Goal: Task Accomplishment & Management: Complete application form

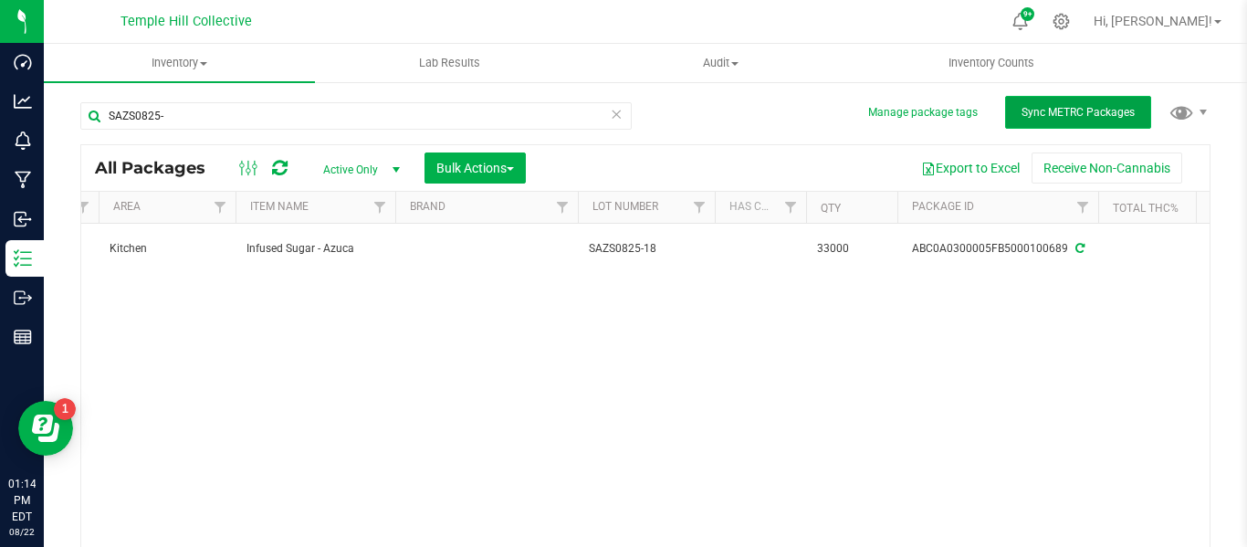
click at [1096, 108] on span "Sync METRC Packages" at bounding box center [1077, 112] width 113 height 13
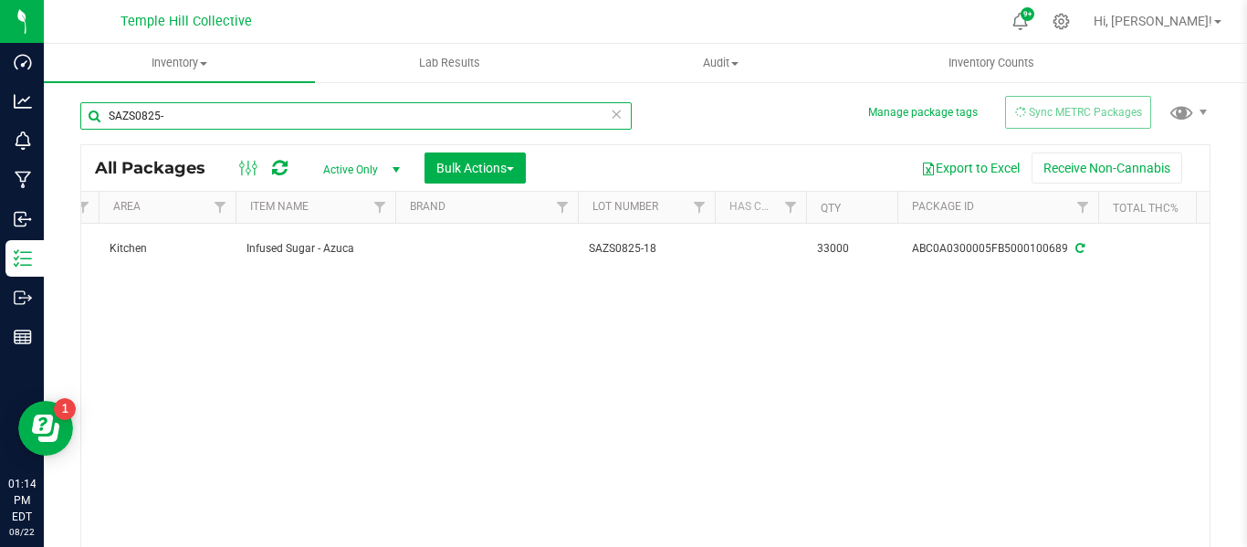
click at [277, 118] on input "SAZS0825-" at bounding box center [355, 115] width 551 height 27
type input "S"
type input "DB0825"
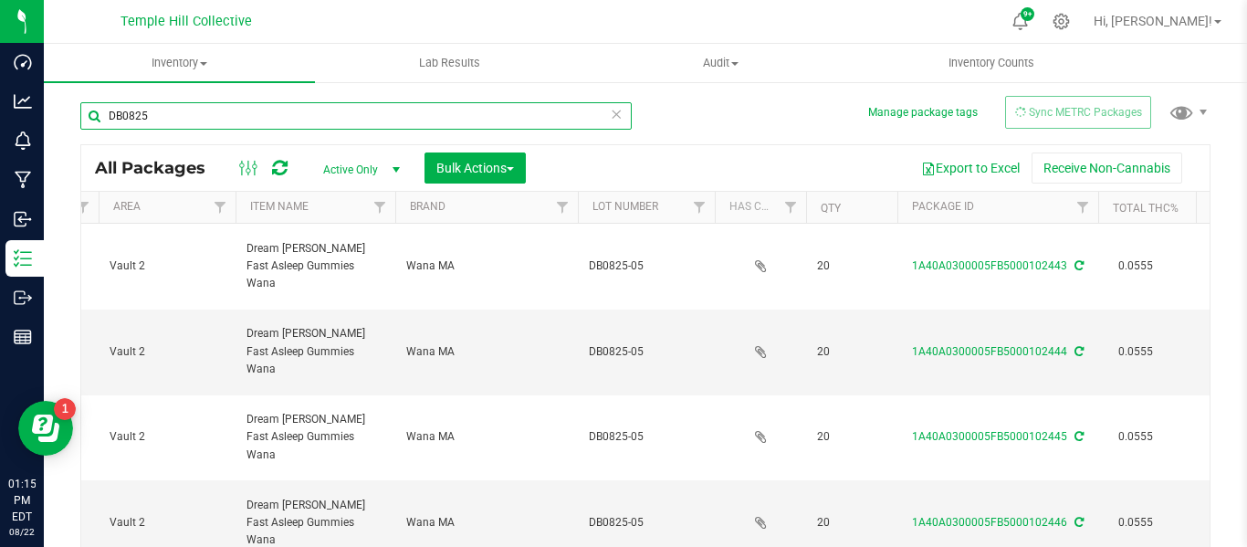
type input "[DATE]"
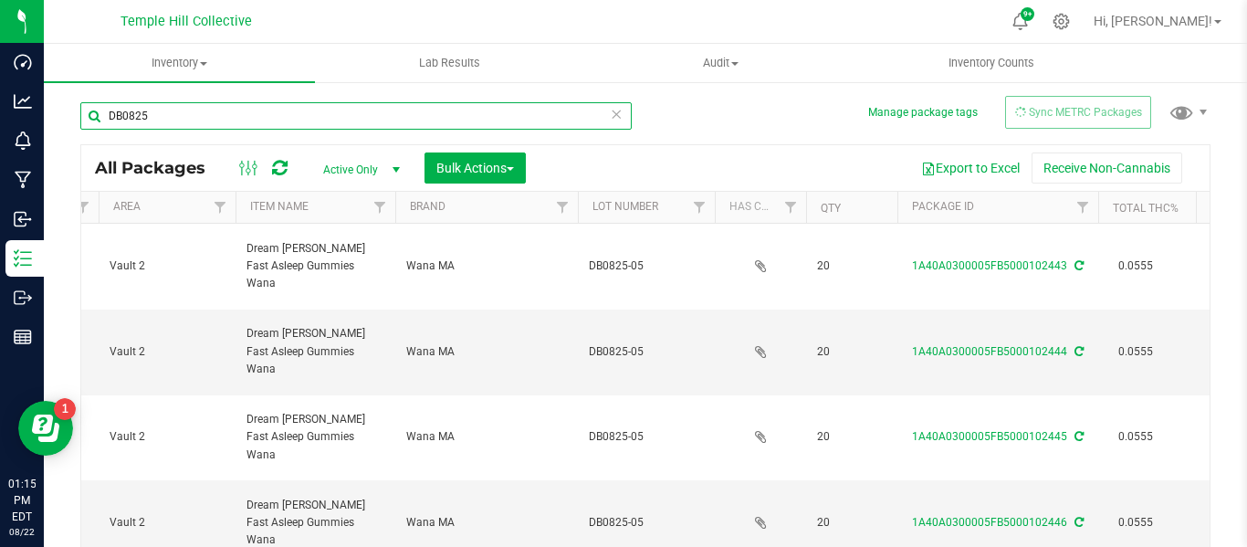
type input "[DATE]"
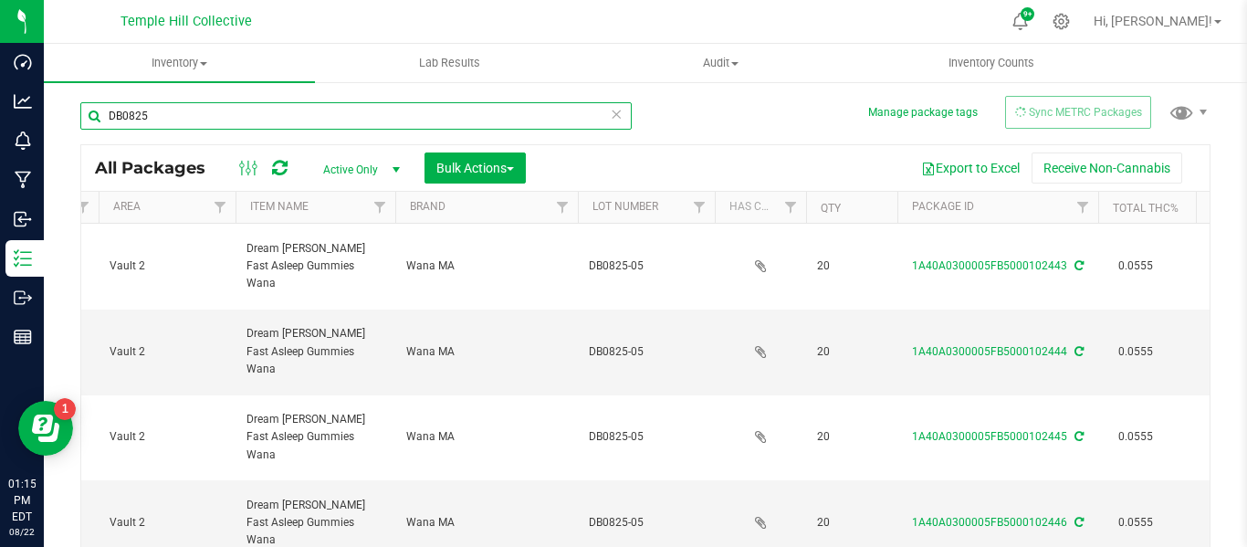
type input "[DATE]"
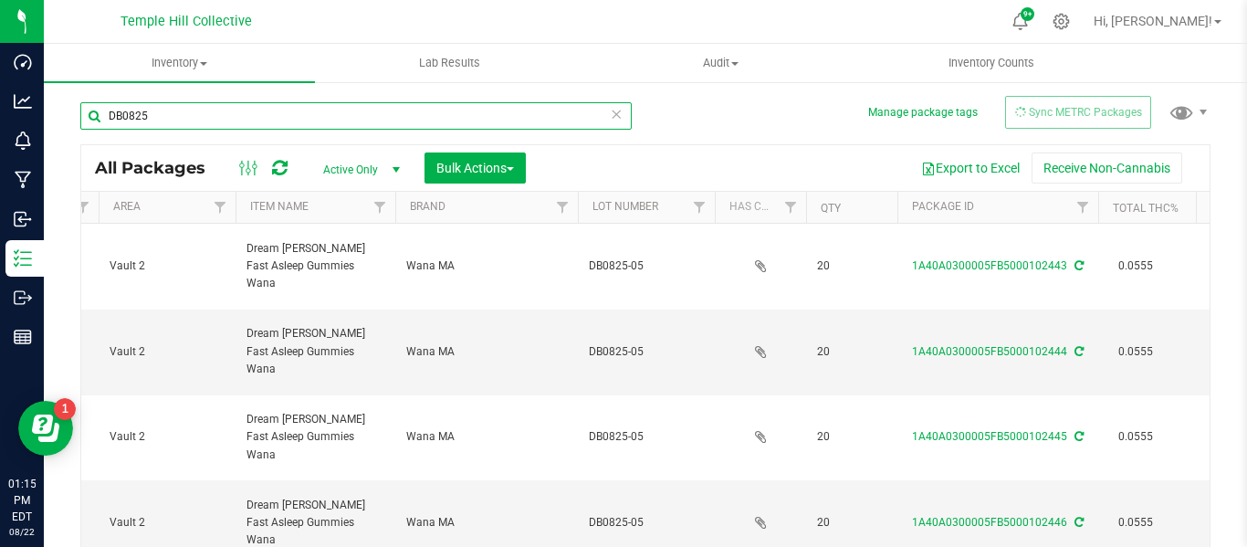
type input "[DATE]"
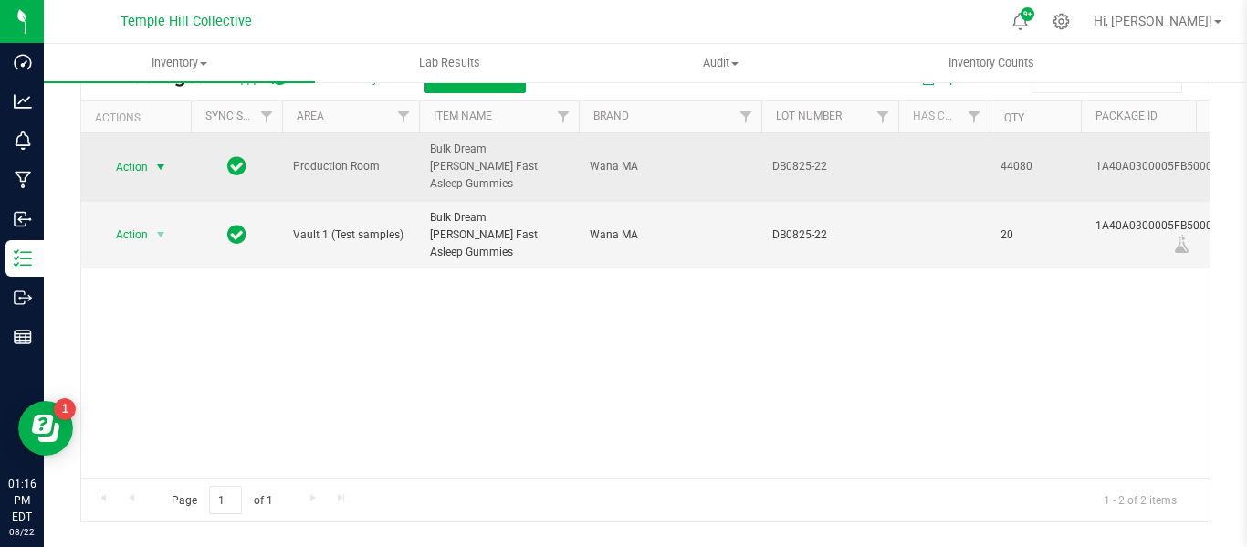
type input "DB0825-22"
click at [153, 160] on span "select" at bounding box center [160, 167] width 15 height 15
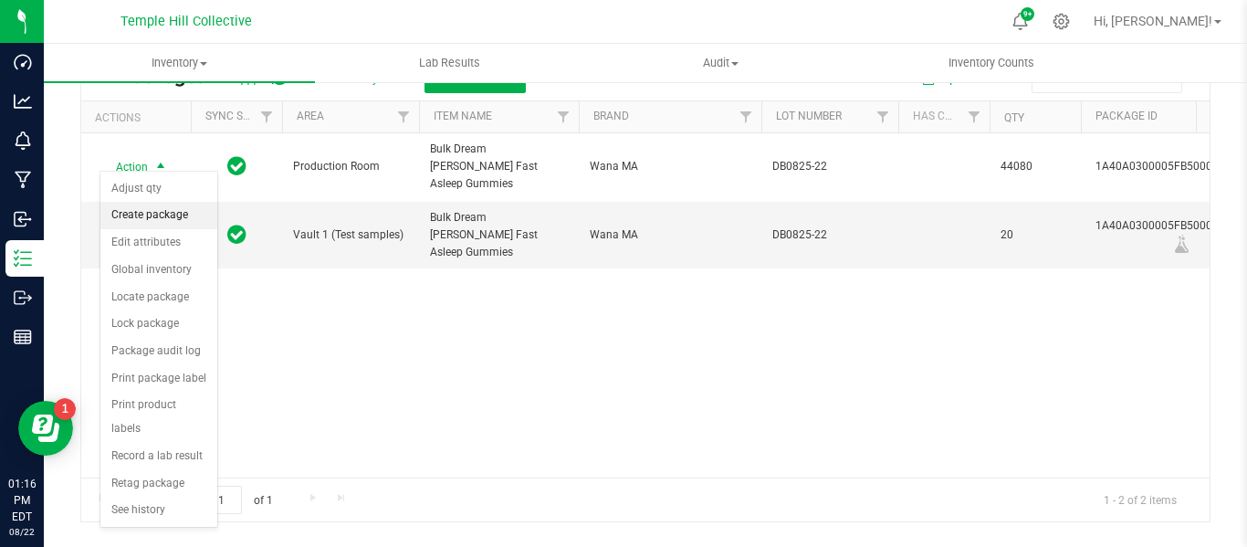
click at [152, 220] on li "Create package" at bounding box center [158, 215] width 117 height 27
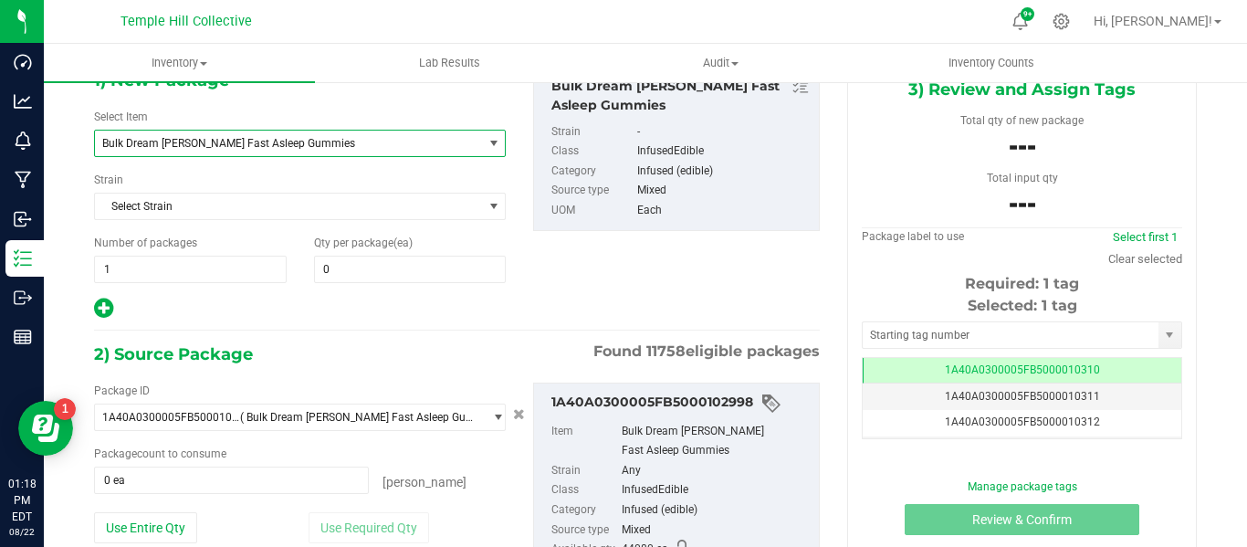
click at [448, 151] on span "Bulk Dream [PERSON_NAME] Fast Asleep Gummies" at bounding box center [288, 144] width 387 height 26
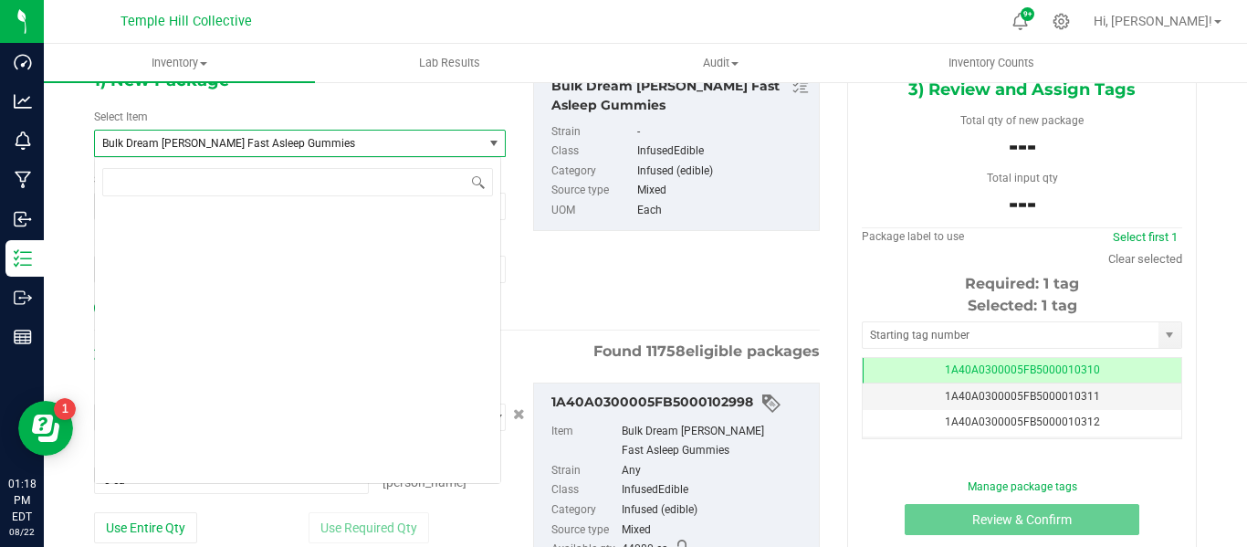
scroll to position [7565, 0]
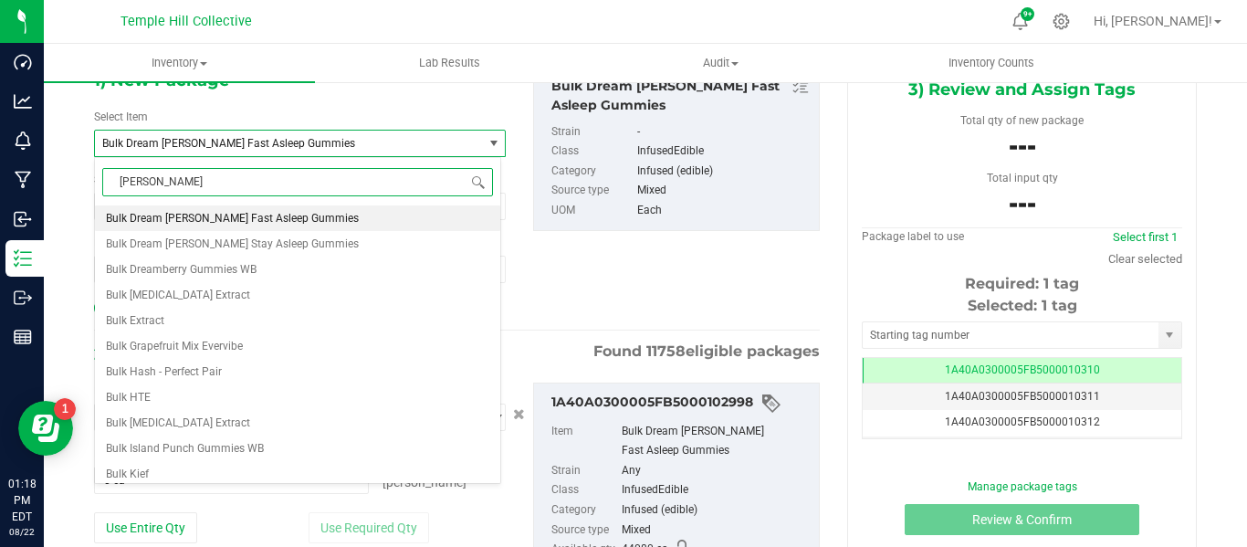
type input "gummy"
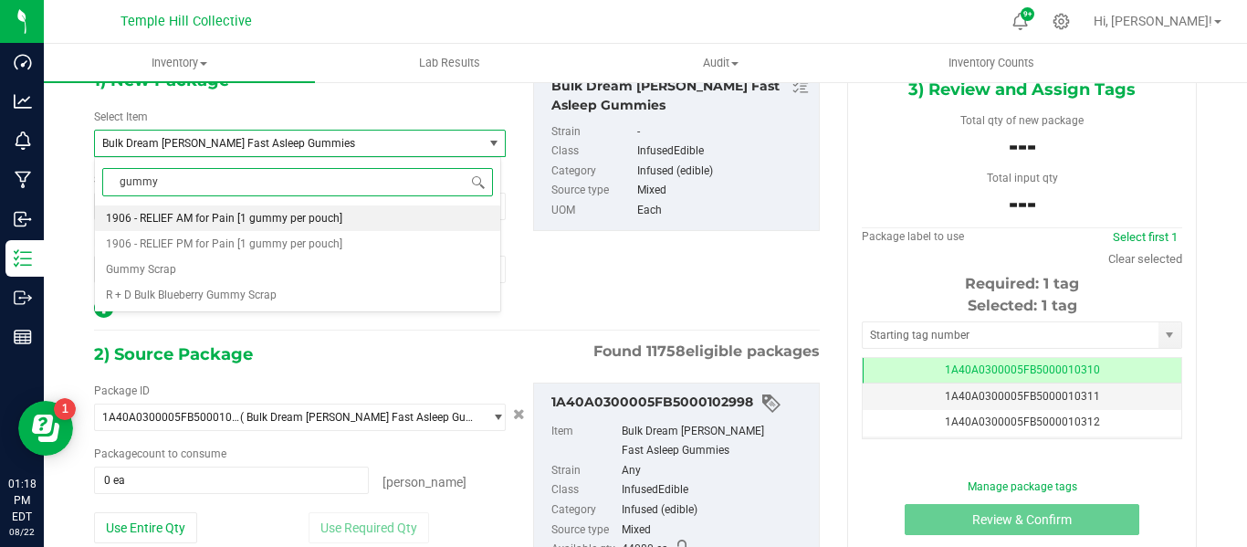
scroll to position [0, 0]
click at [188, 272] on li "Gummy Scrap" at bounding box center [297, 269] width 405 height 26
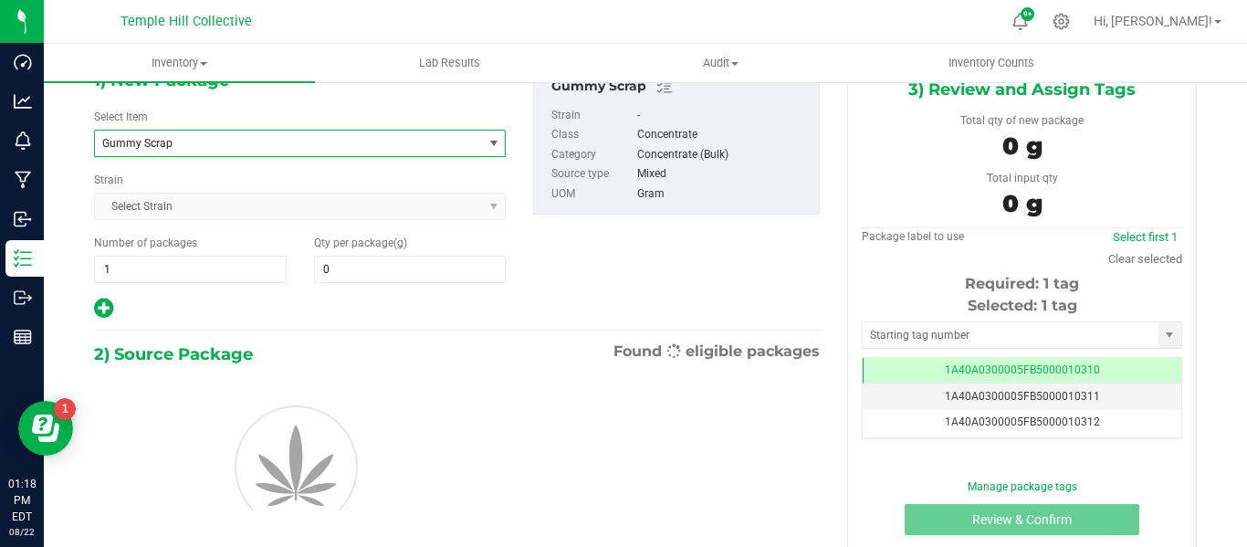
type input "0.0000"
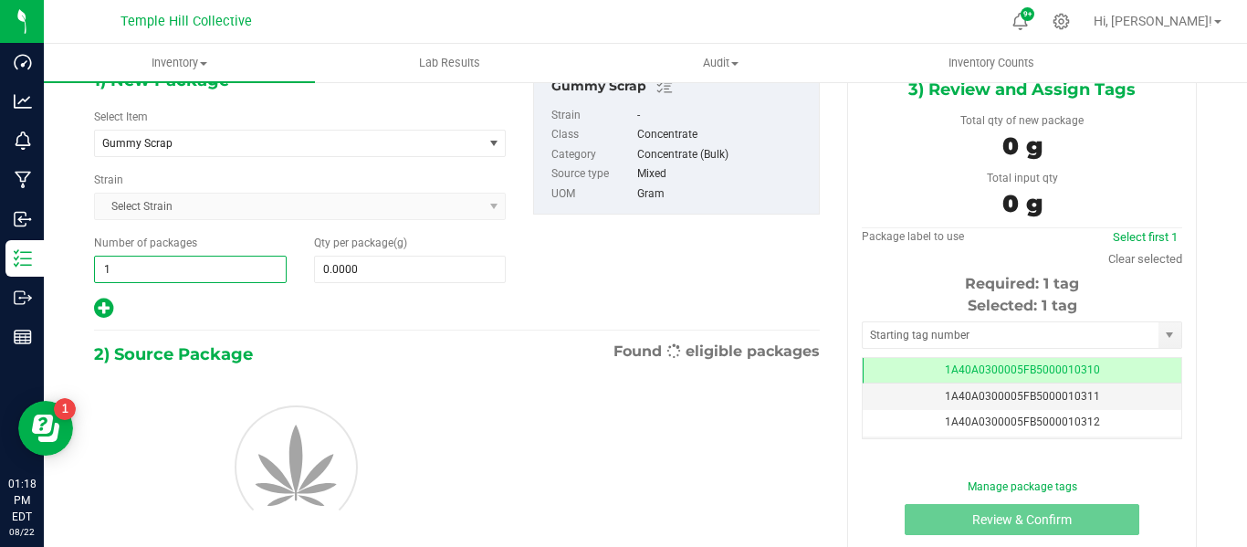
click at [183, 270] on span "1 1" at bounding box center [190, 269] width 193 height 27
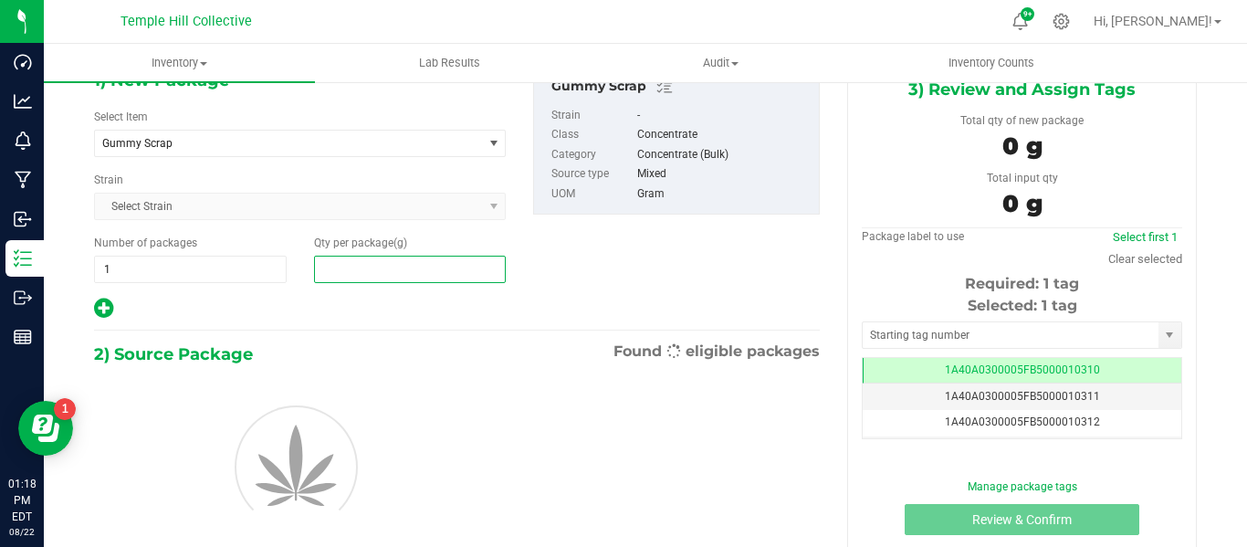
click at [386, 267] on span at bounding box center [410, 269] width 193 height 27
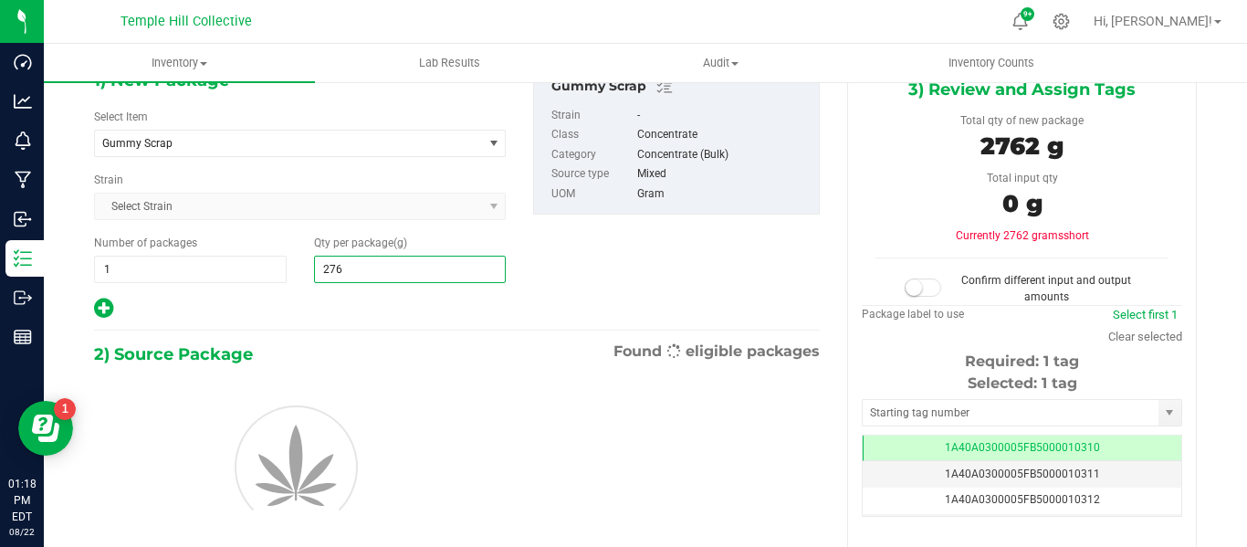
type input "2762"
click at [518, 336] on div "1) New Package Select Item Gummy Scrap Gentlemen Smugglers Garlic Z 3.5g Flower…" at bounding box center [456, 322] width 753 height 528
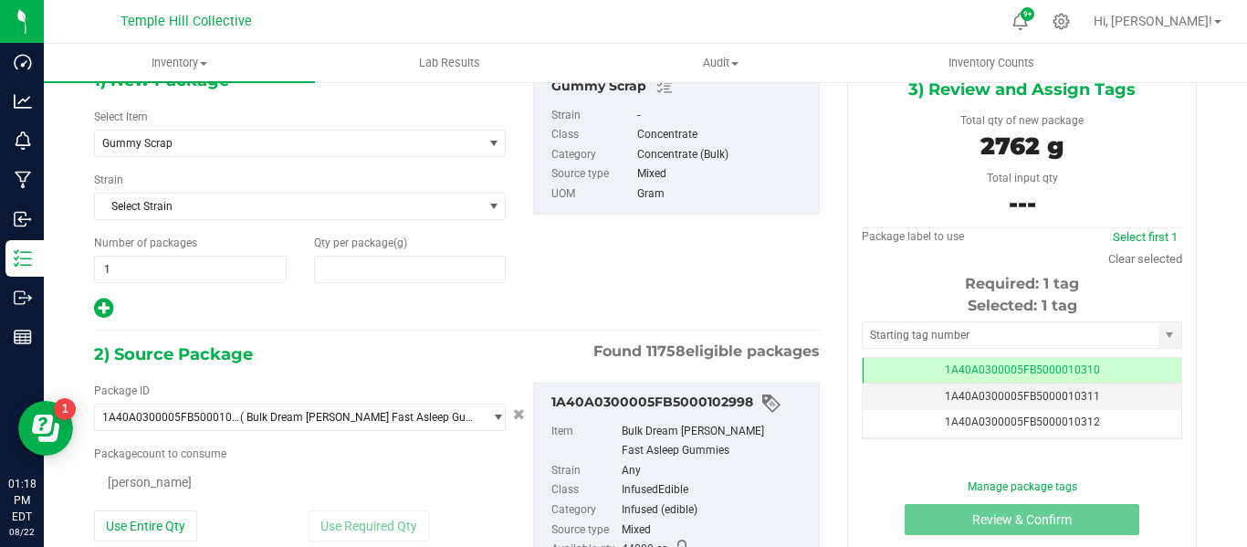
type input "2,762.0000"
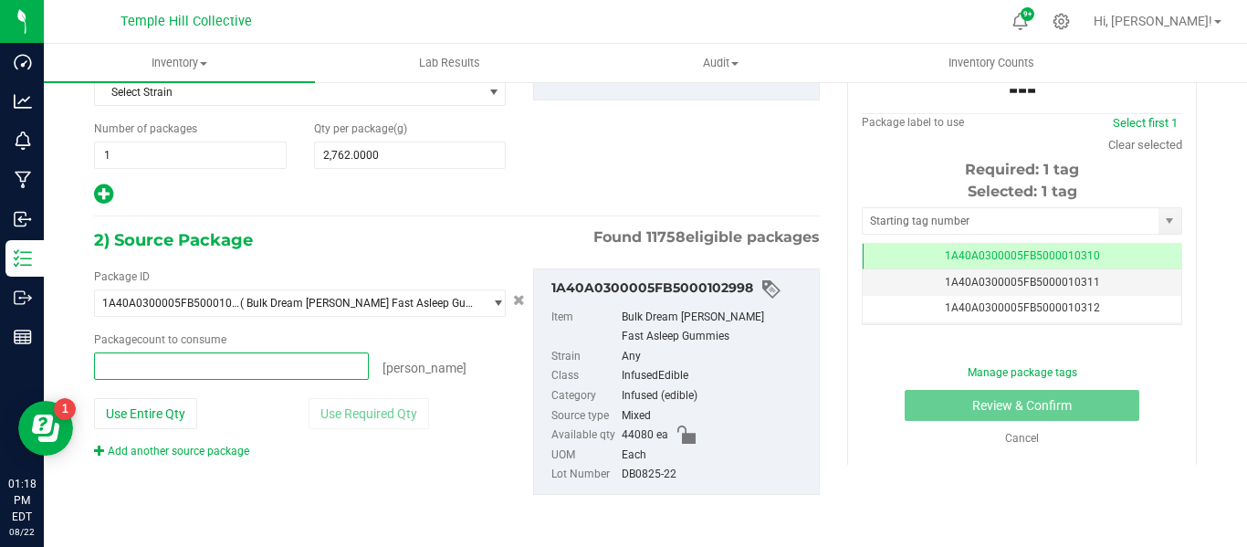
click at [266, 361] on span at bounding box center [231, 365] width 275 height 27
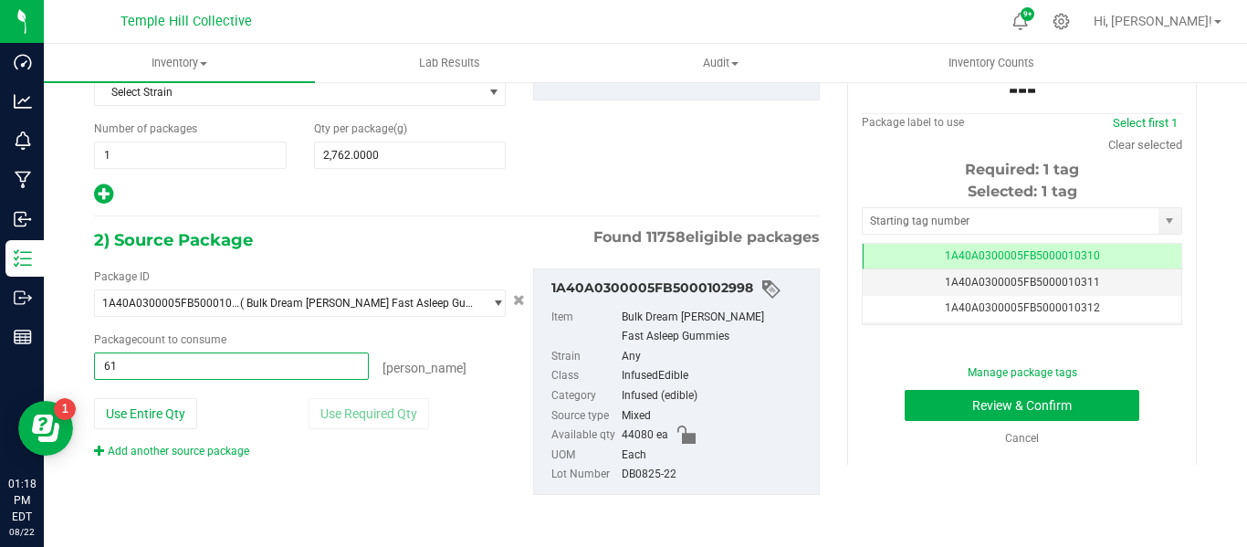
type input "614"
type input "614 ea"
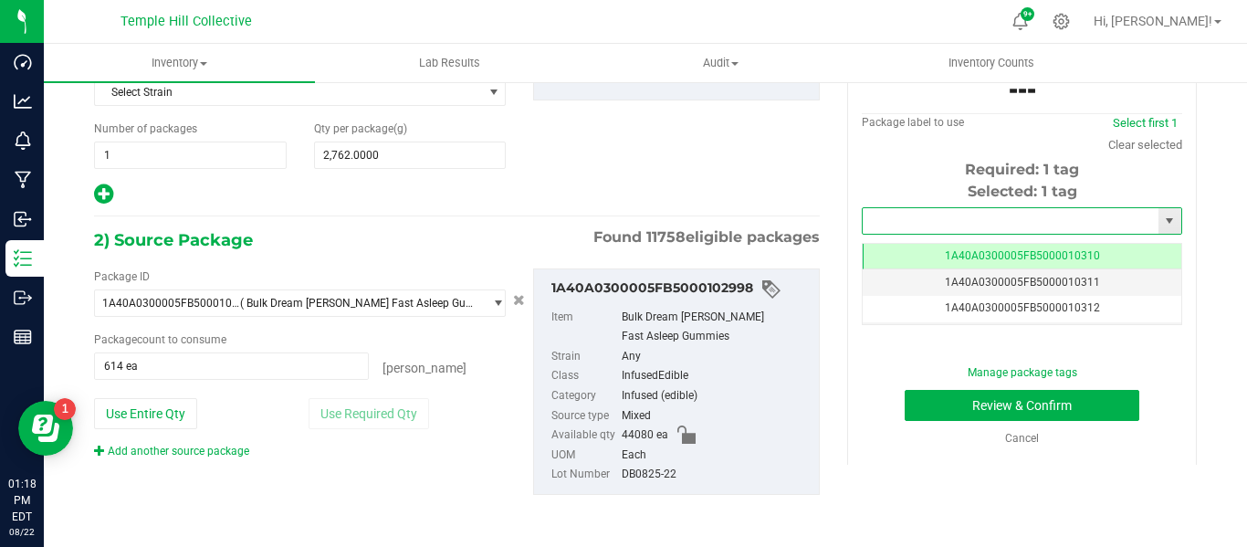
click at [955, 212] on input "text" at bounding box center [1011, 221] width 296 height 26
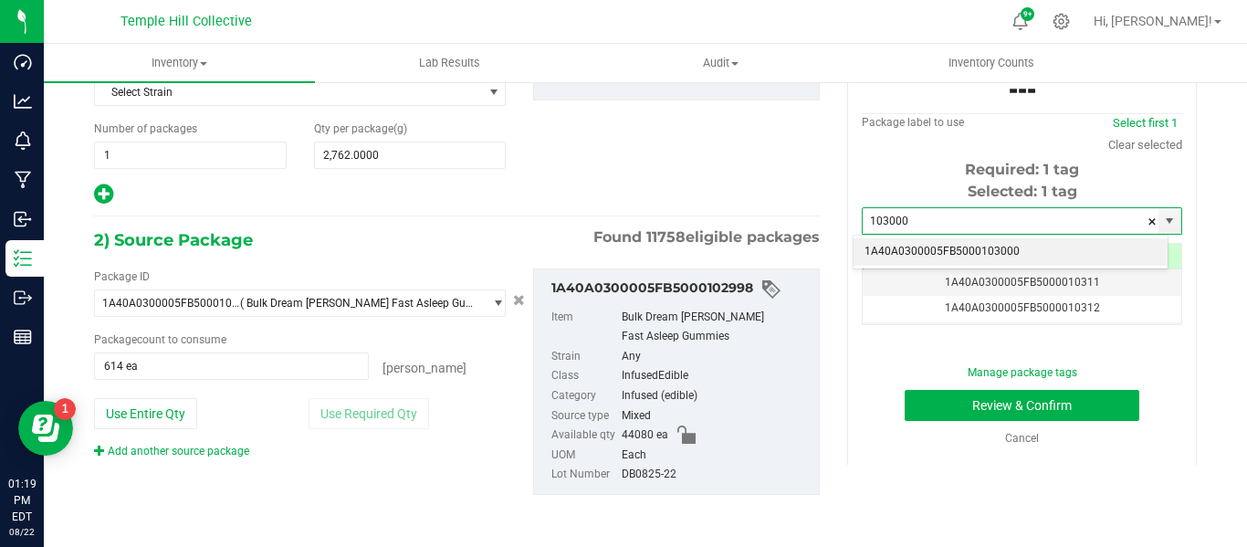
click at [951, 255] on li "1A40A0300005FB5000103000" at bounding box center [1010, 251] width 314 height 27
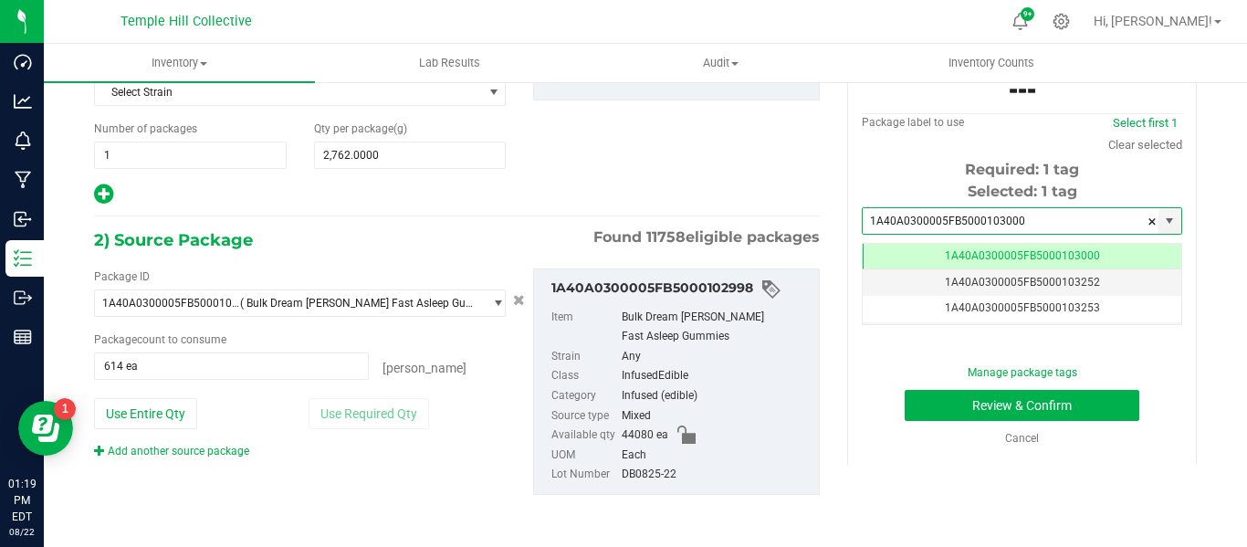
scroll to position [0, -1]
type input "1A40A0300005FB5000103000"
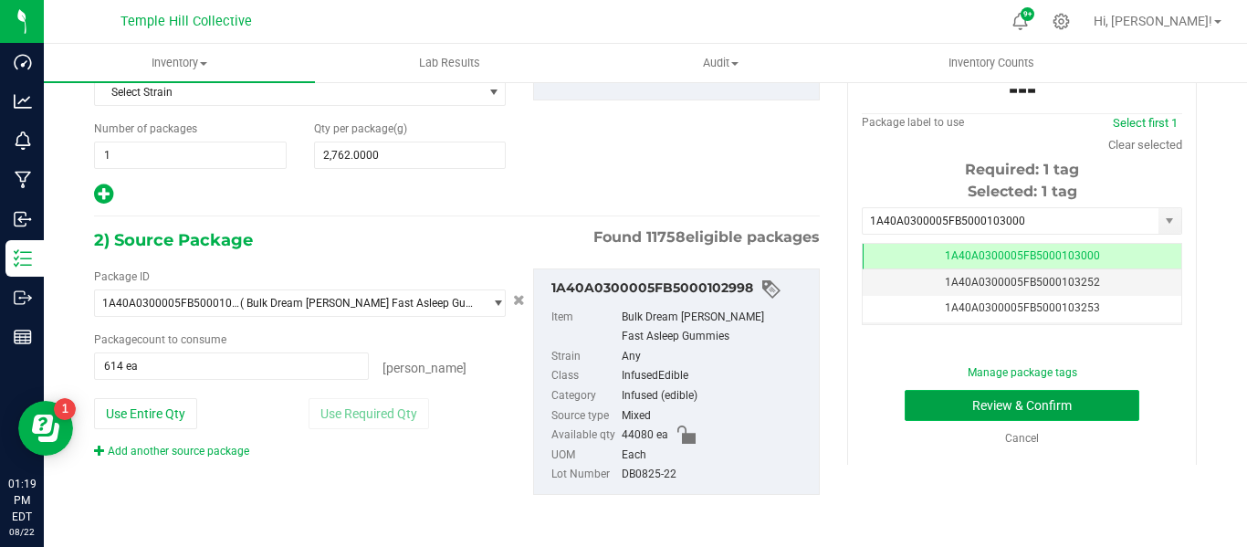
click at [976, 407] on button "Review & Confirm" at bounding box center [1022, 405] width 235 height 31
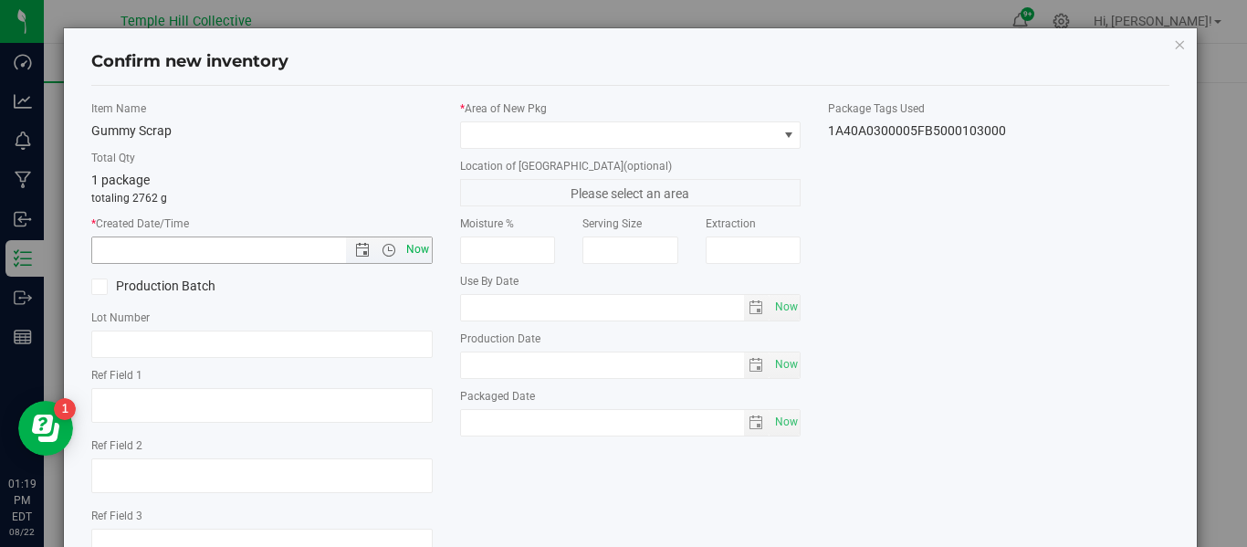
click at [414, 255] on span "Now" at bounding box center [417, 249] width 31 height 26
type input "[DATE] 1:19 PM"
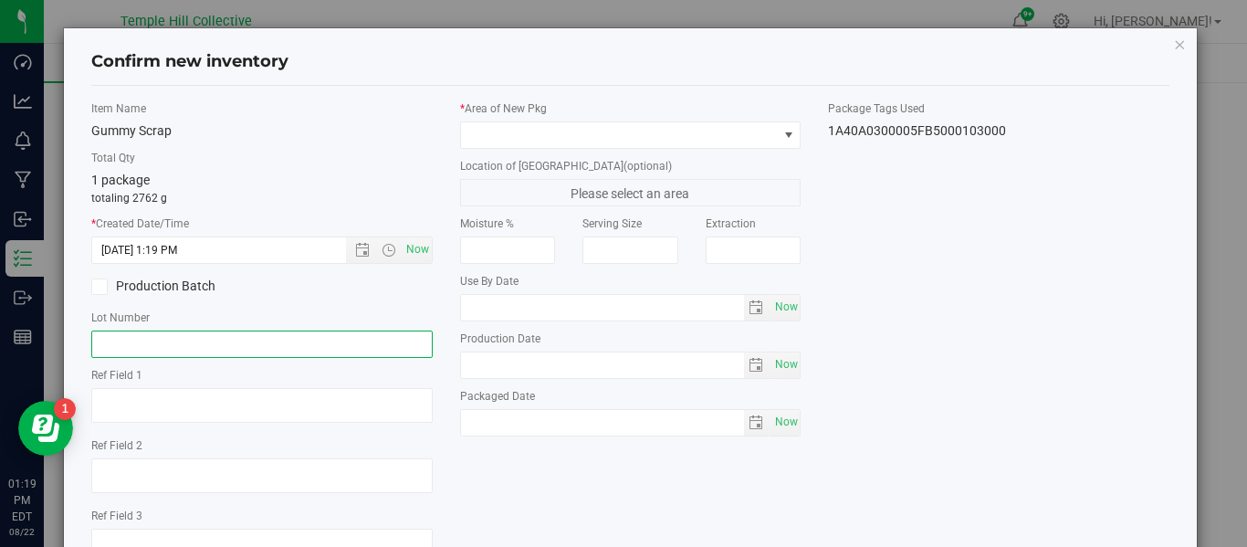
click at [292, 347] on input "text" at bounding box center [261, 343] width 341 height 27
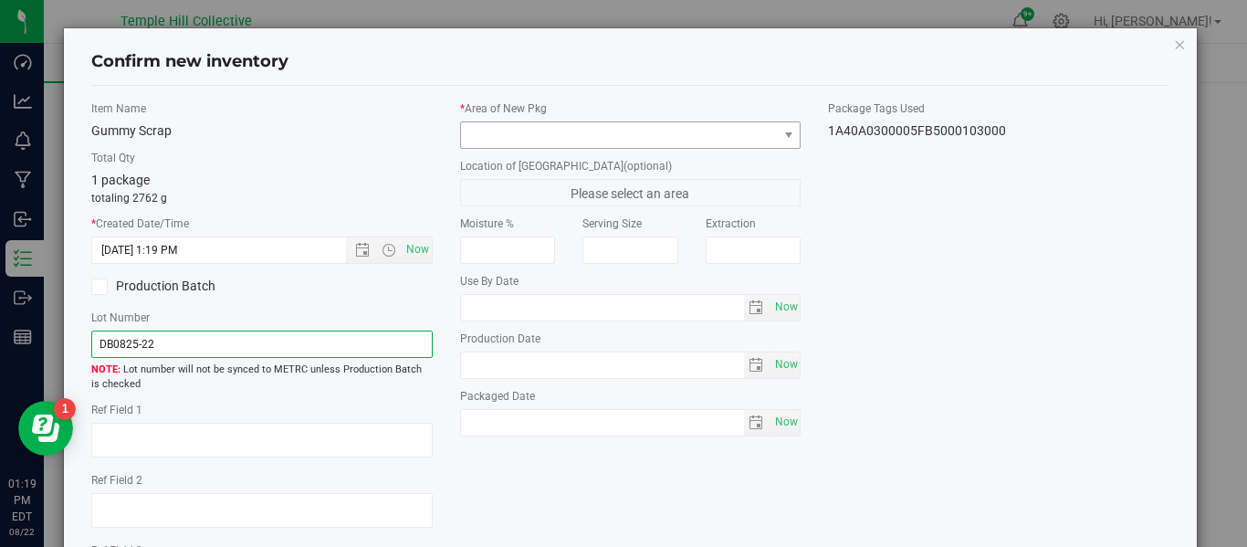
type input "DB0825-22"
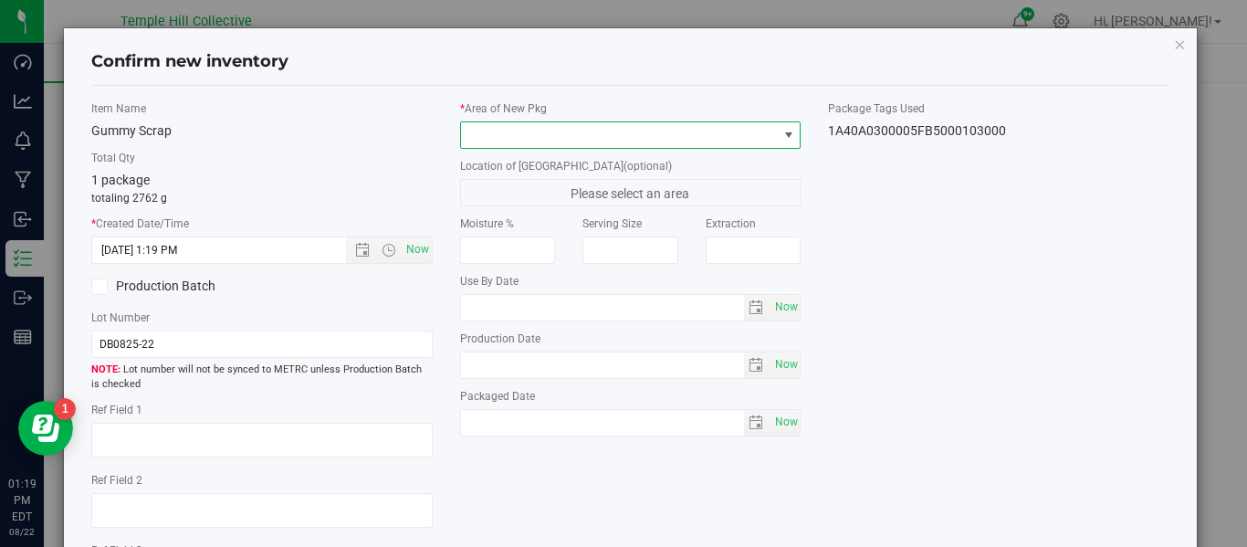
click at [642, 133] on span at bounding box center [619, 135] width 317 height 26
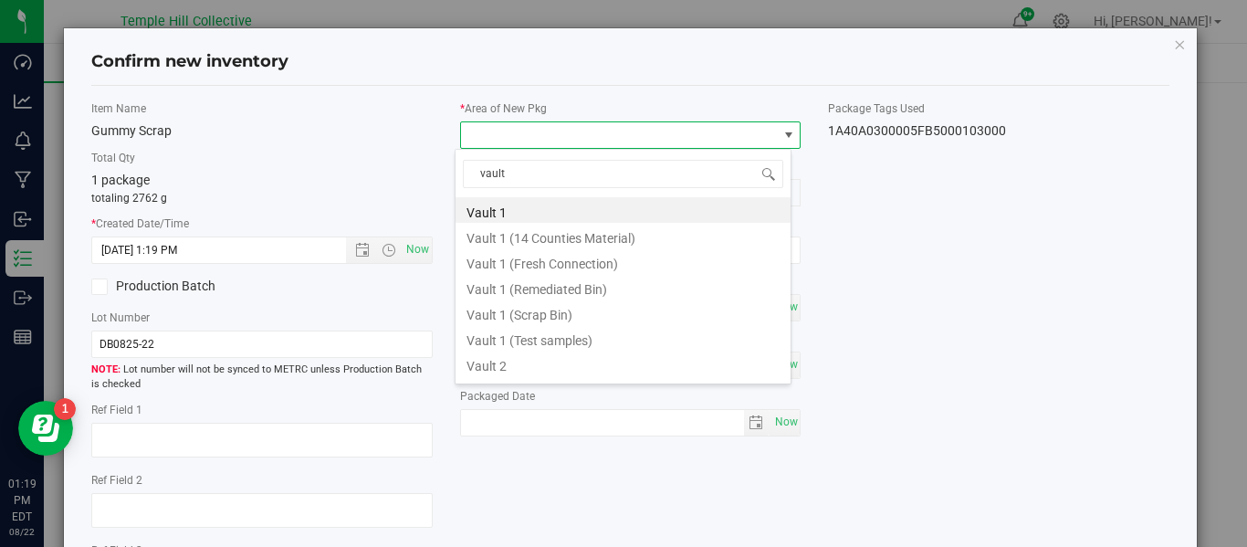
type input "vault 2"
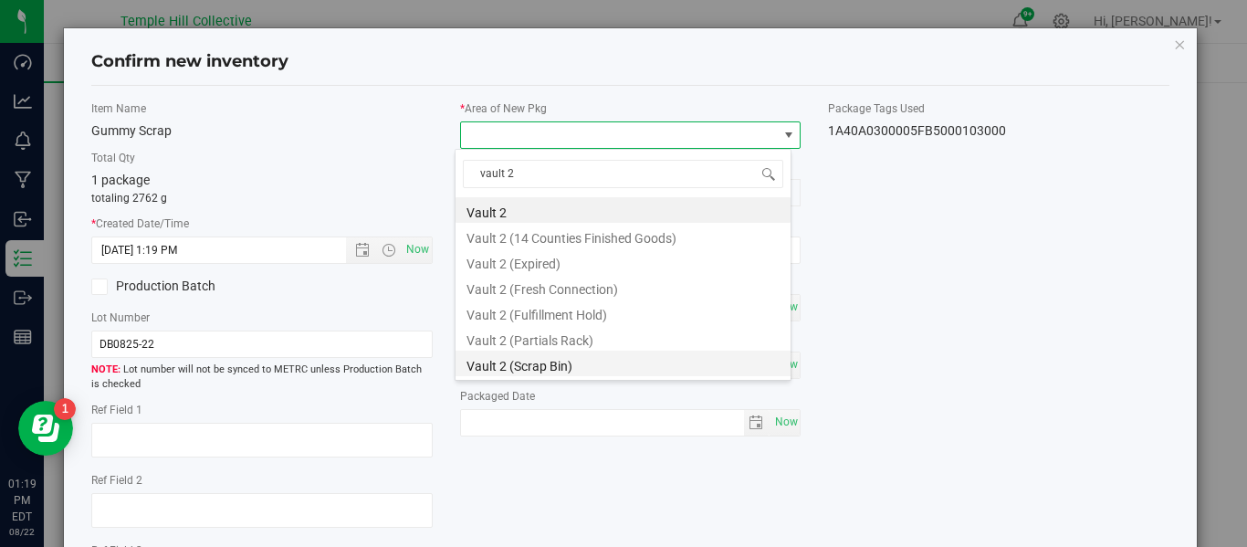
click at [539, 368] on li "Vault 2 (Scrap Bin)" at bounding box center [622, 364] width 335 height 26
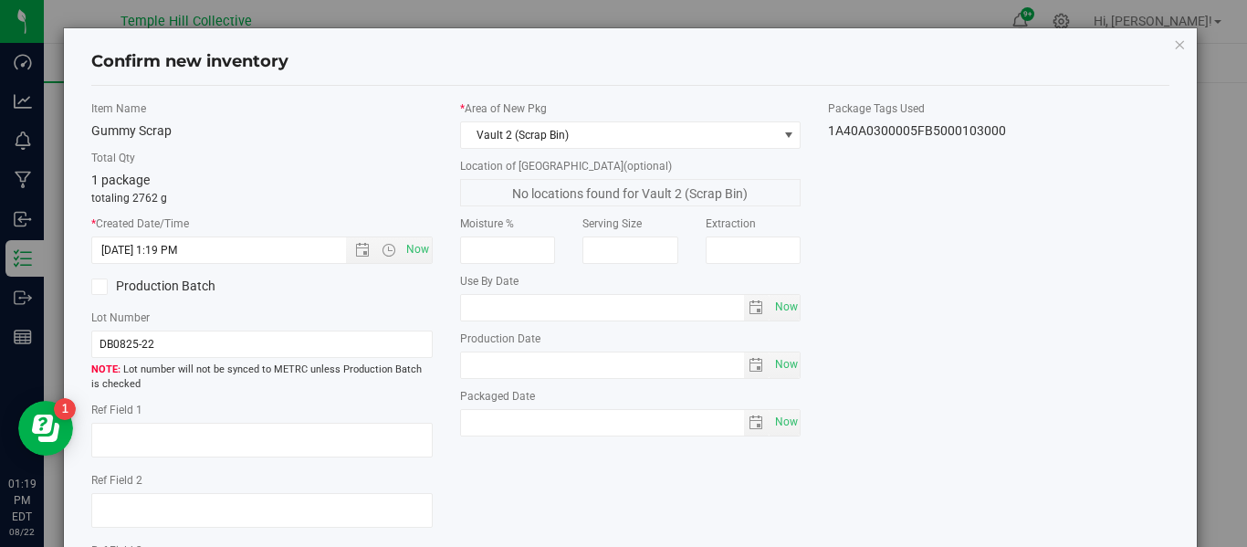
click at [937, 254] on div "Item Name Gummy Scrap Total Qty 1 package totaling 2762 g * Created Date/Time […" at bounding box center [630, 356] width 1105 height 512
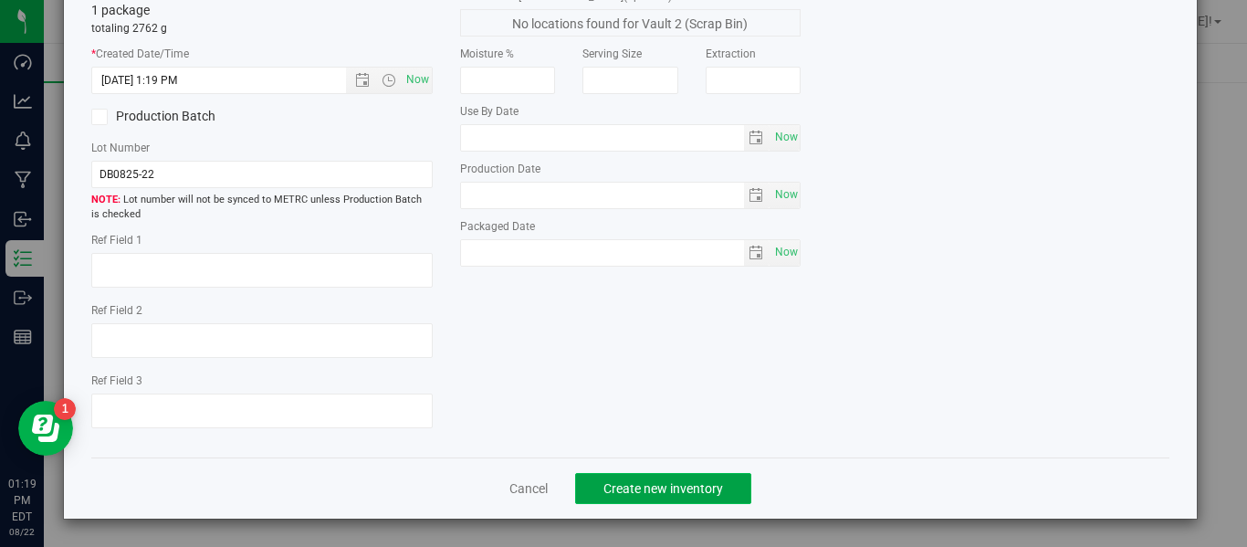
click at [661, 497] on button "Create new inventory" at bounding box center [663, 488] width 176 height 31
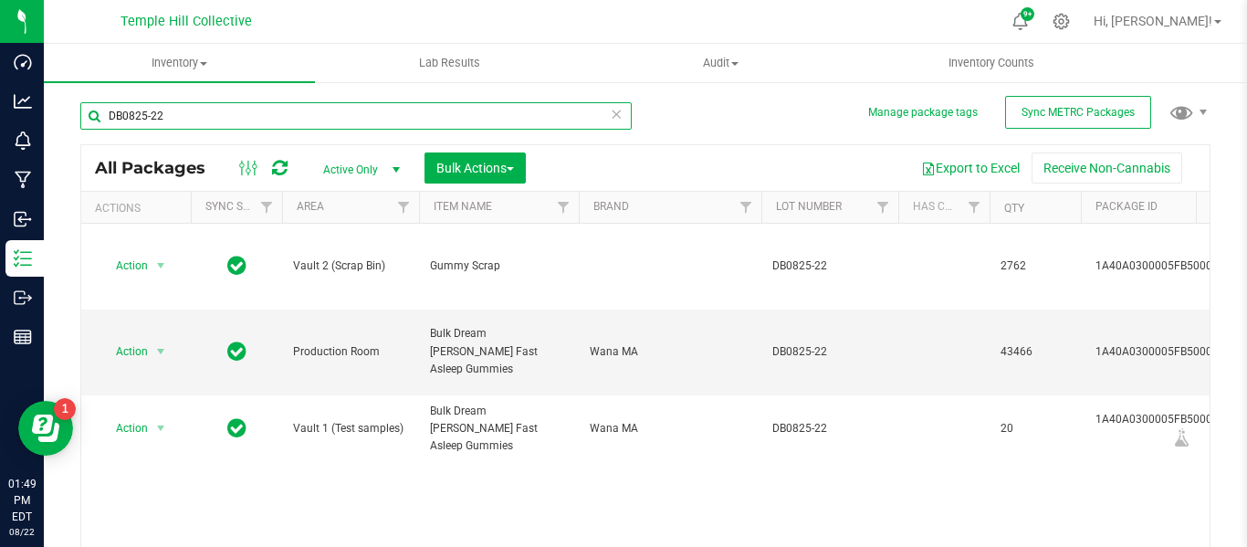
click at [174, 114] on input "DB0825-22" at bounding box center [355, 115] width 551 height 27
type input "D"
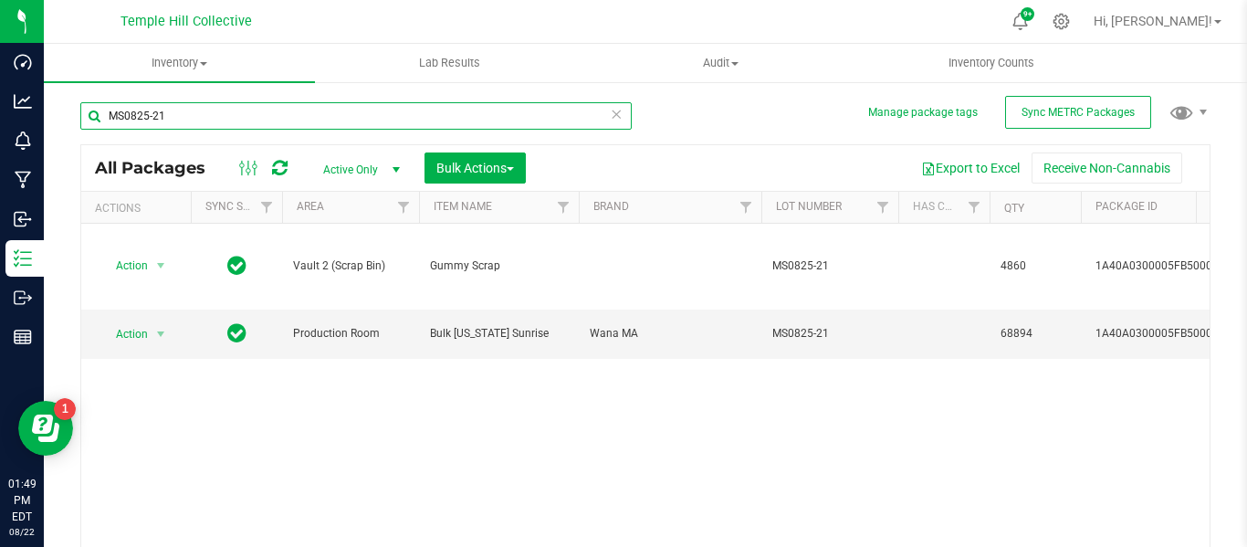
scroll to position [90, 0]
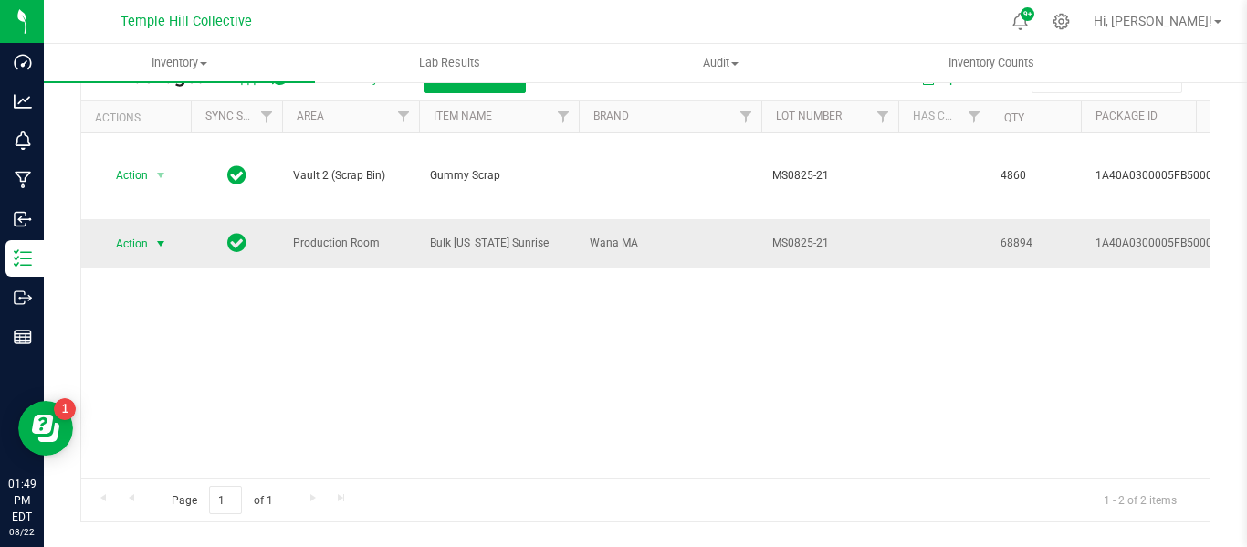
type input "MS0825-21"
click at [162, 236] on span "select" at bounding box center [160, 243] width 15 height 15
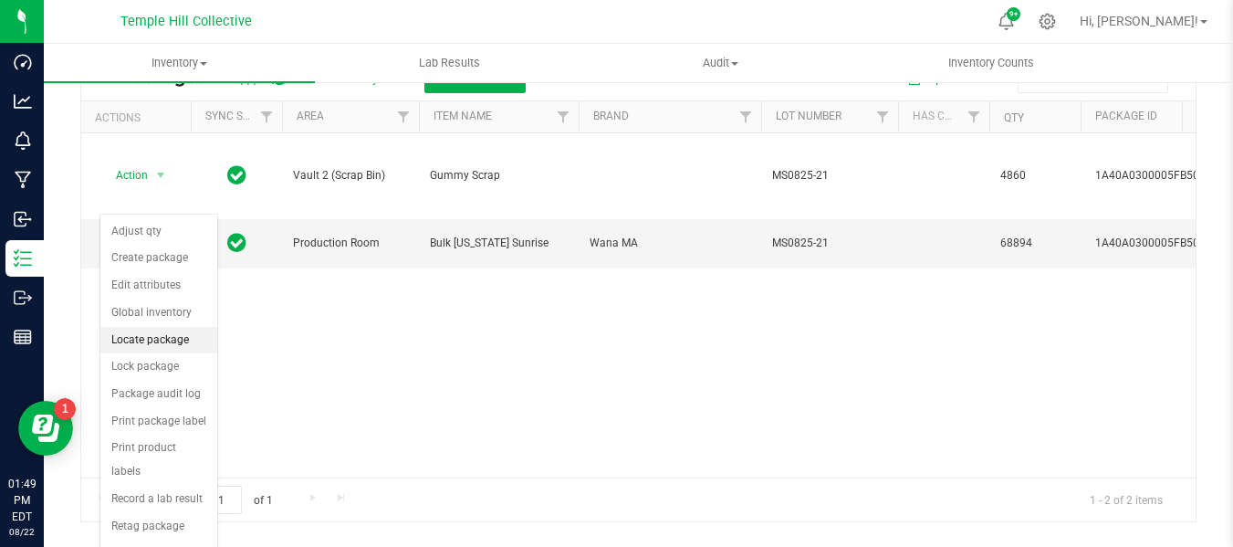
click at [170, 338] on li "Locate package" at bounding box center [158, 340] width 117 height 27
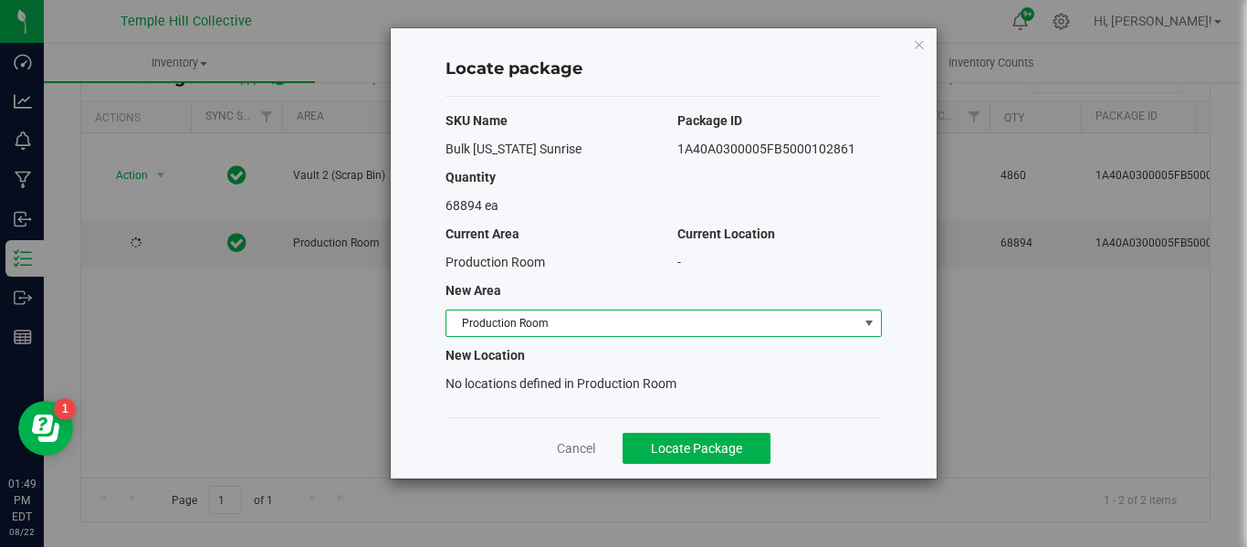
click at [554, 330] on span "Production Room" at bounding box center [652, 323] width 412 height 26
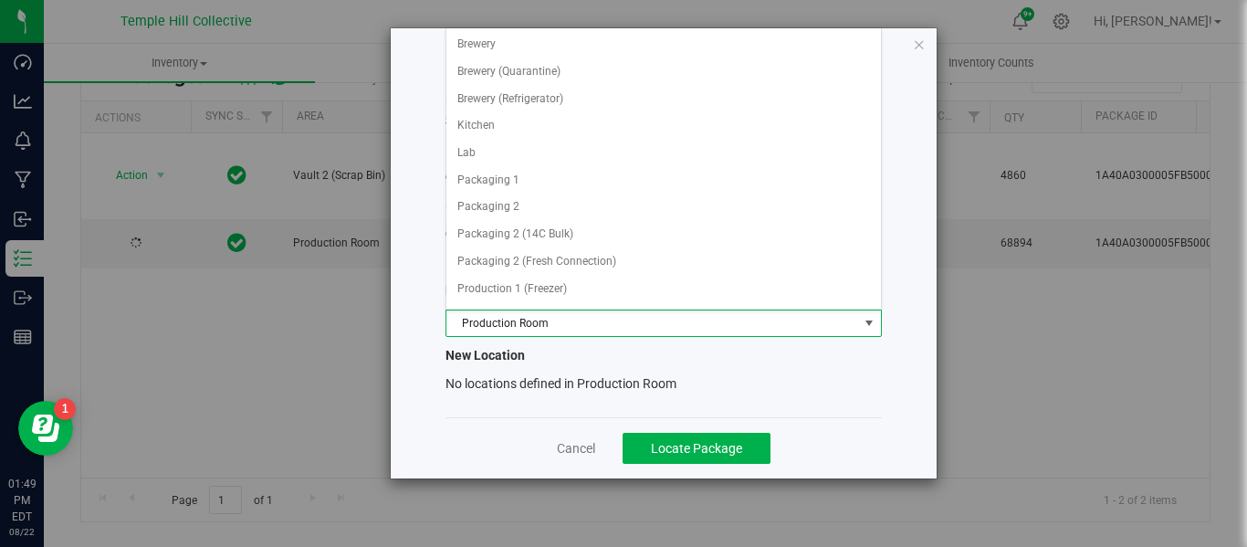
scroll to position [161, 0]
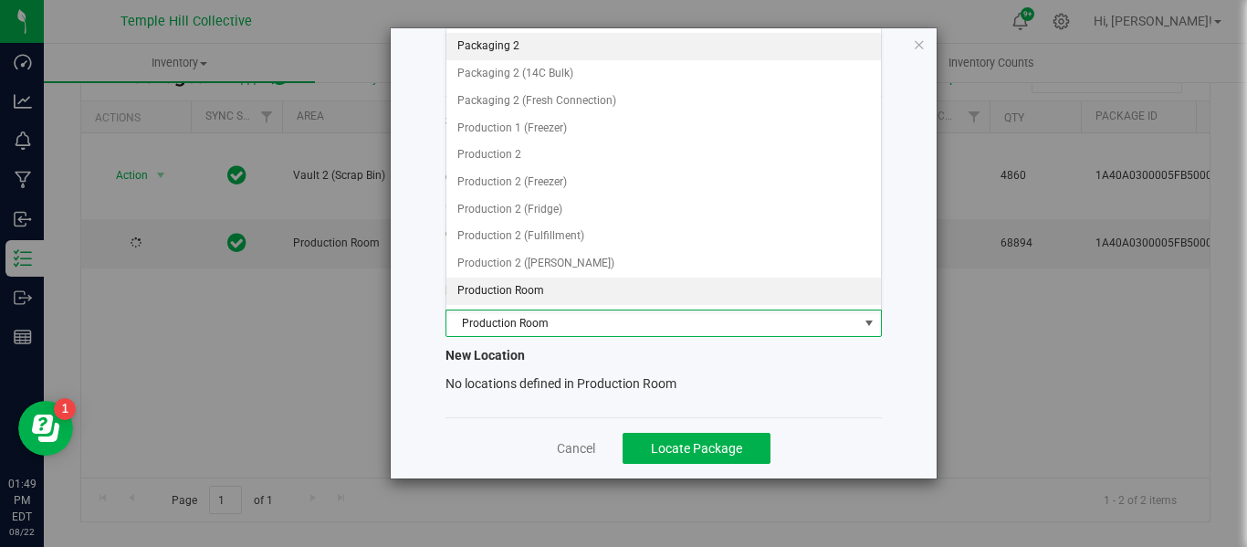
click at [529, 45] on li "Packaging 2" at bounding box center [663, 46] width 434 height 27
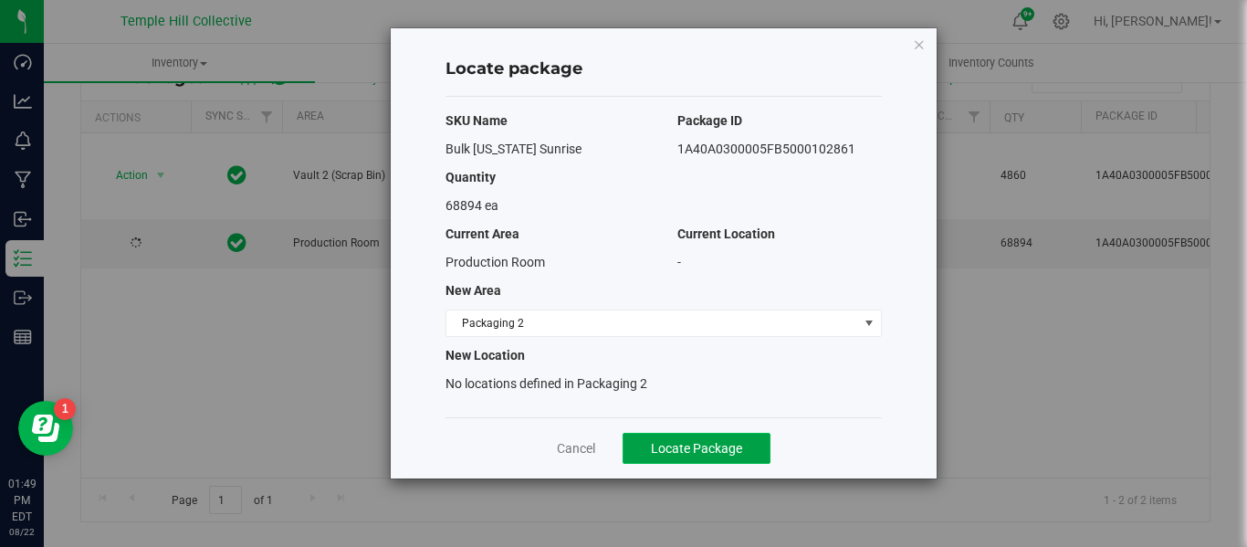
click at [723, 456] on button "Locate Package" at bounding box center [697, 448] width 148 height 31
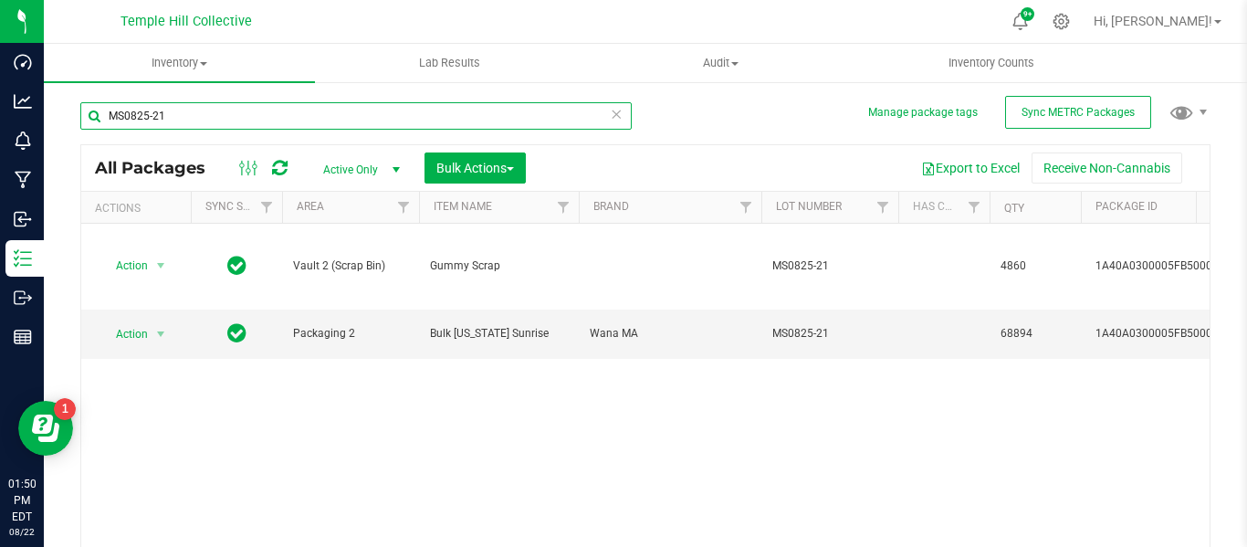
click at [217, 114] on input "MS0825-21" at bounding box center [355, 115] width 551 height 27
type input "M"
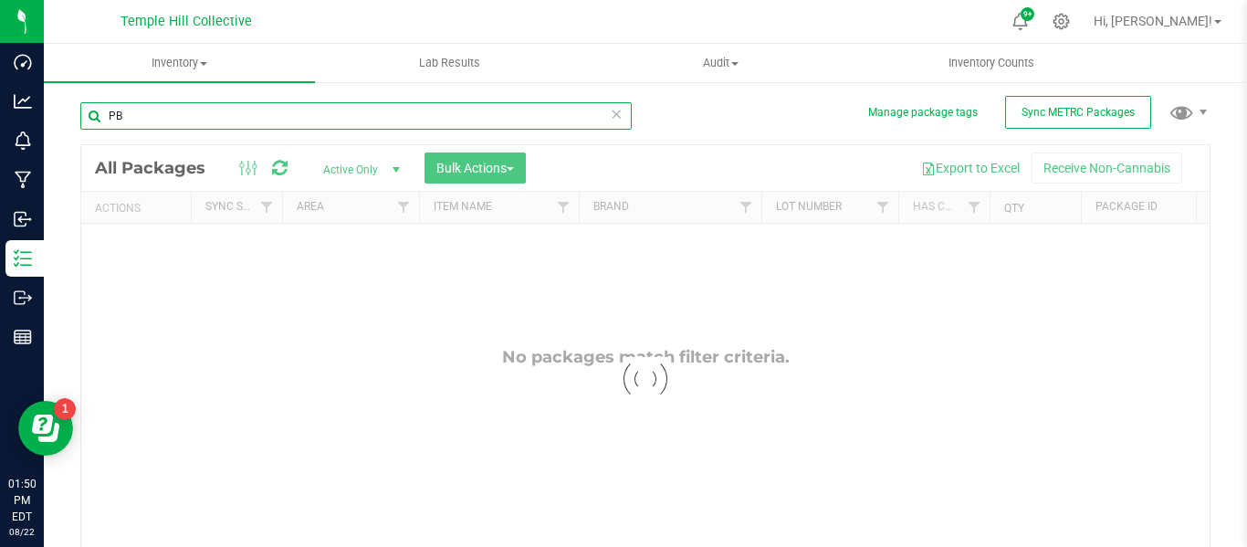
type input "P"
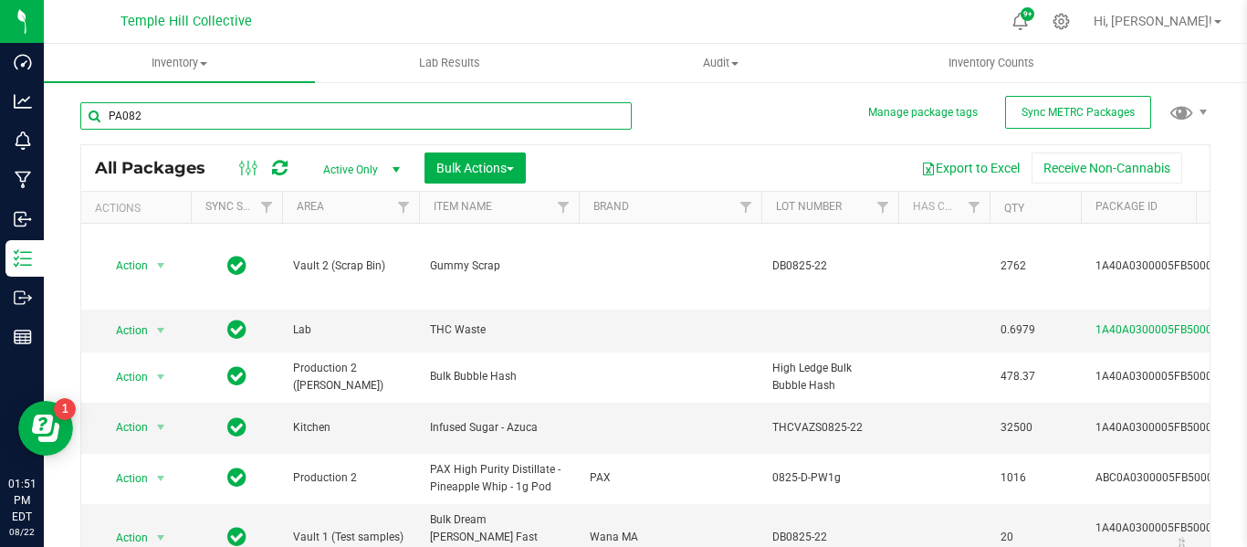
type input "PA0825"
